Goal: Communication & Community: Answer question/provide support

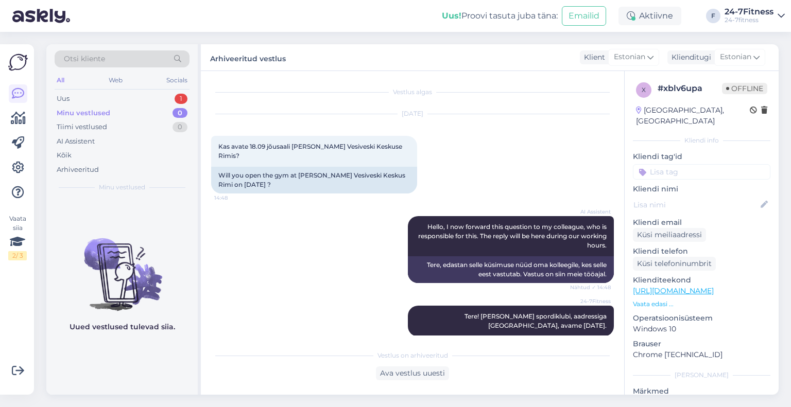
click at [103, 98] on div "Uus 1" at bounding box center [122, 99] width 135 height 14
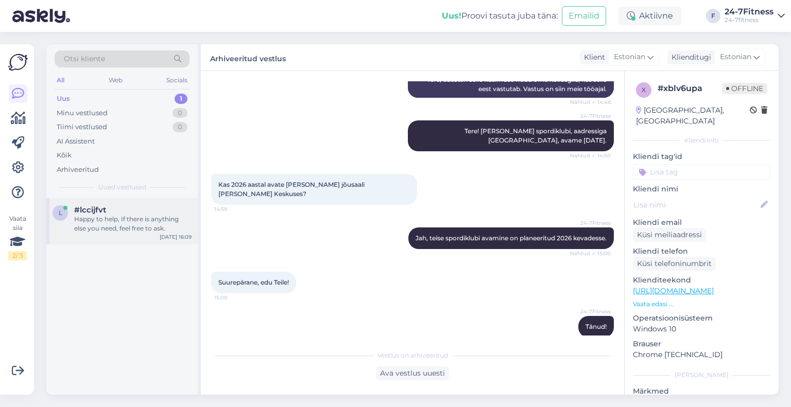
click at [109, 209] on div "#lccijfvt" at bounding box center [132, 209] width 117 height 9
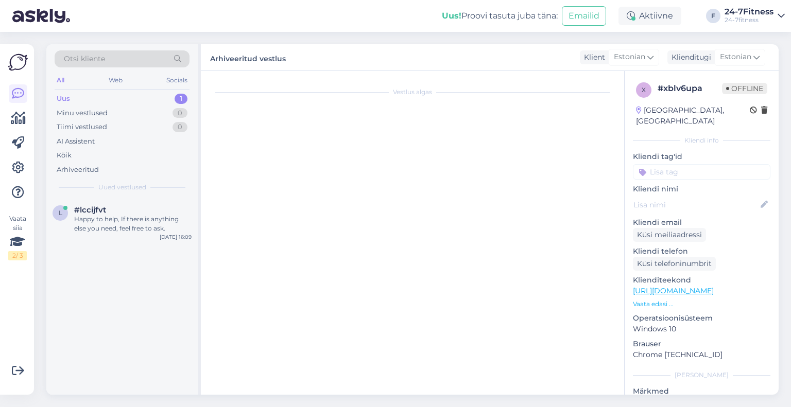
scroll to position [309, 0]
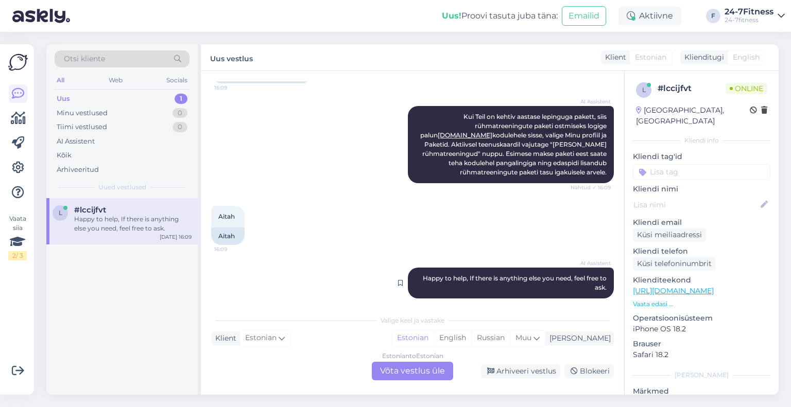
click at [478, 274] on span "Happy to help, If there is anything else you need, feel free to ask." at bounding box center [515, 282] width 185 height 17
click at [535, 371] on div "Arhiveeri vestlus" at bounding box center [520, 372] width 79 height 14
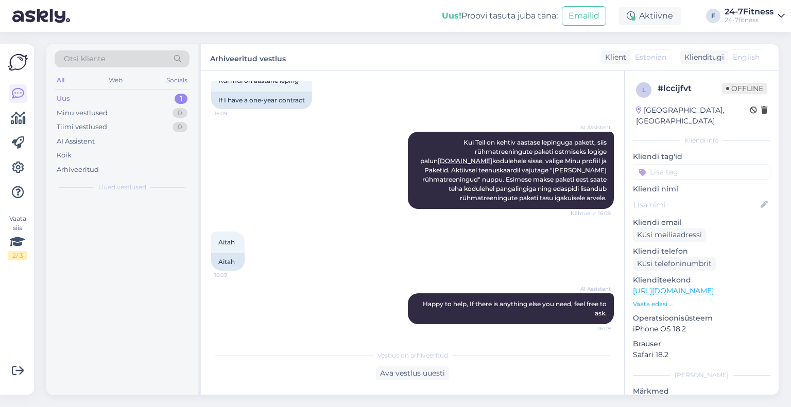
scroll to position [274, 0]
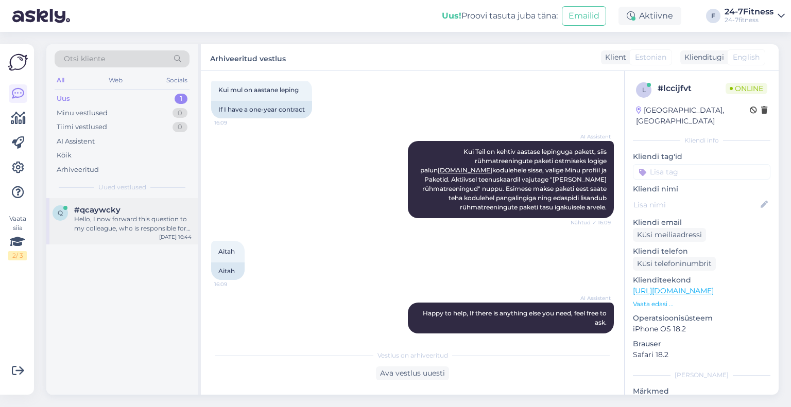
click at [120, 210] on div "#qcaywcky" at bounding box center [132, 209] width 117 height 9
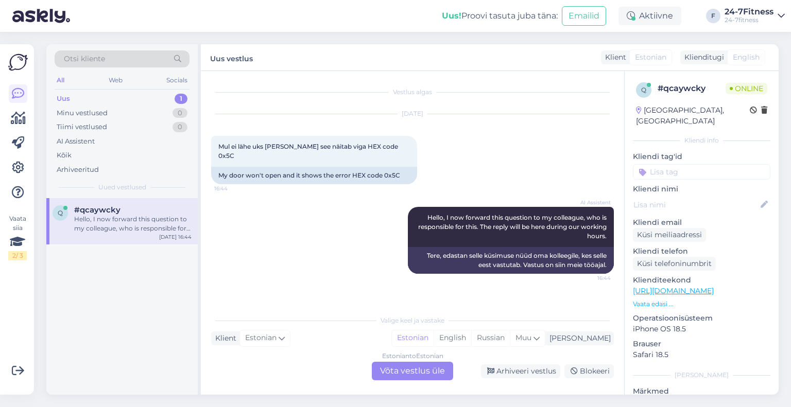
click at [424, 373] on div "Estonian to Estonian Võta vestlus üle" at bounding box center [412, 371] width 81 height 19
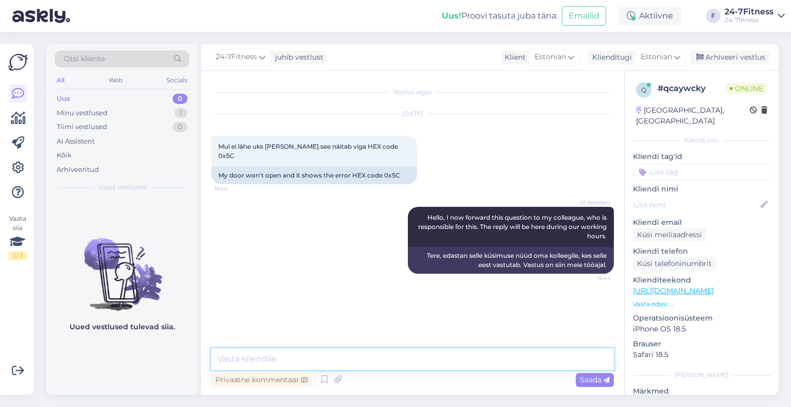
click at [267, 356] on textarea at bounding box center [412, 360] width 403 height 22
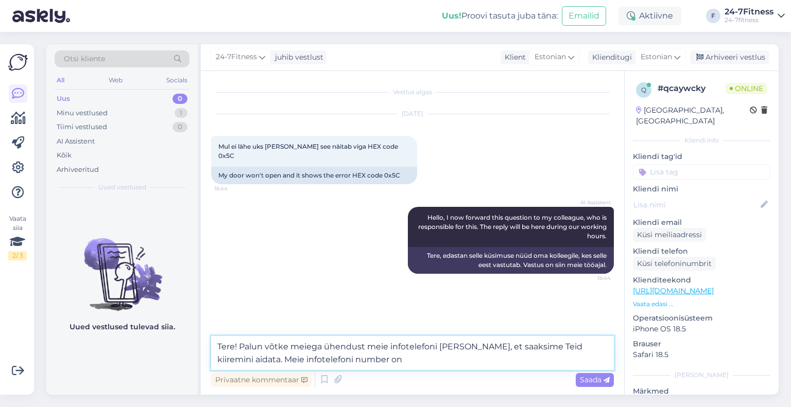
paste textarea "[PHONE_NUMBER]"
type textarea "Tere! Palun võtke meiega ühendust meie infotelefoni [PERSON_NAME], et saaksime …"
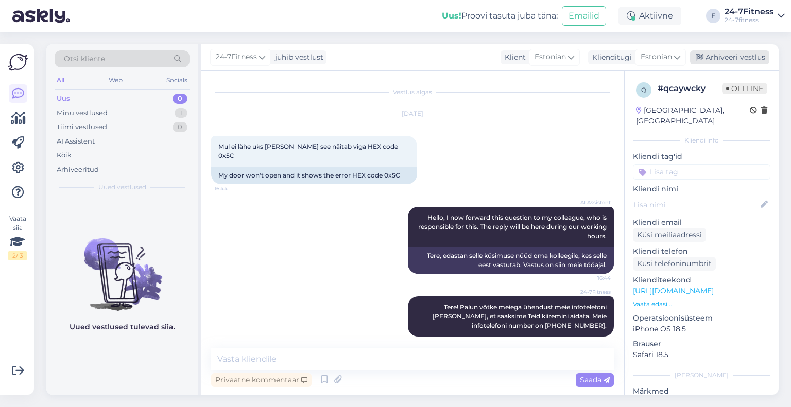
click at [709, 60] on div "Arhiveeri vestlus" at bounding box center [729, 57] width 79 height 14
